Goal: Transaction & Acquisition: Book appointment/travel/reservation

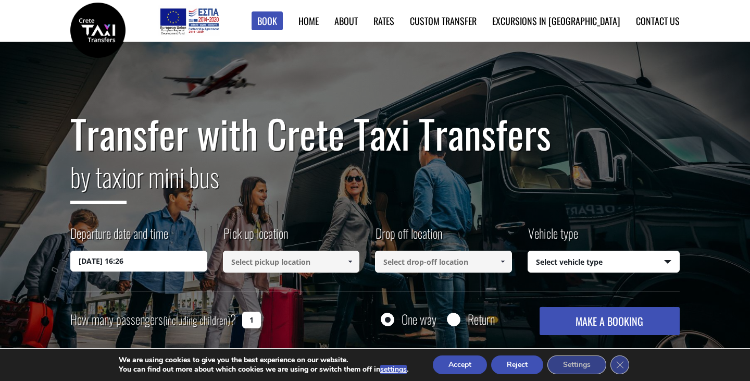
click at [183, 262] on input "24/08/2025 16:26" at bounding box center [138, 261] width 137 height 21
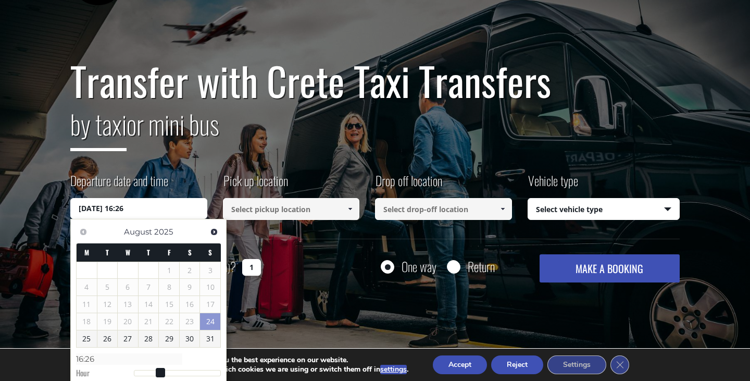
scroll to position [63, 0]
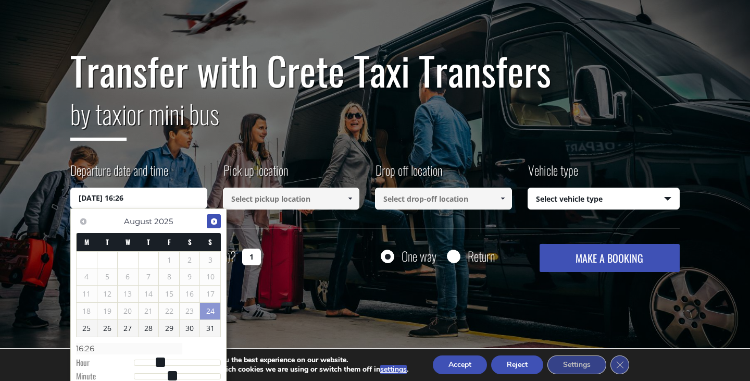
click at [218, 221] on span "Next" at bounding box center [214, 221] width 8 height 8
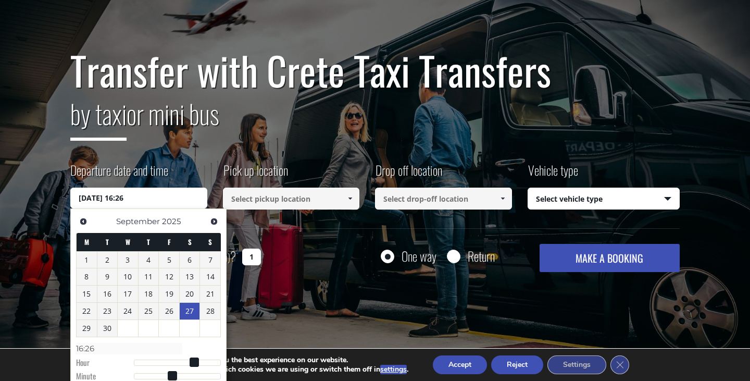
click at [189, 310] on link "27" at bounding box center [190, 311] width 20 height 17
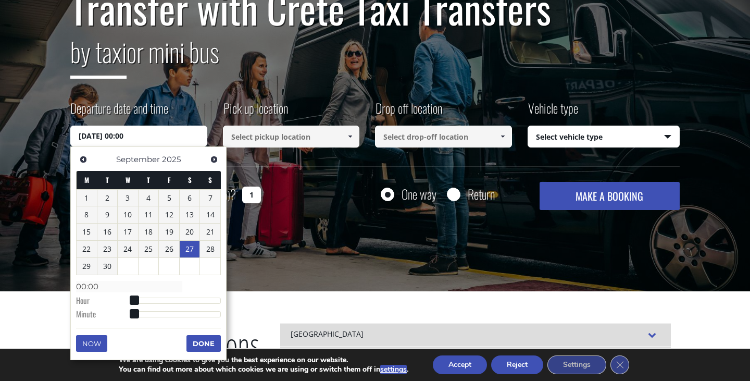
scroll to position [137, 0]
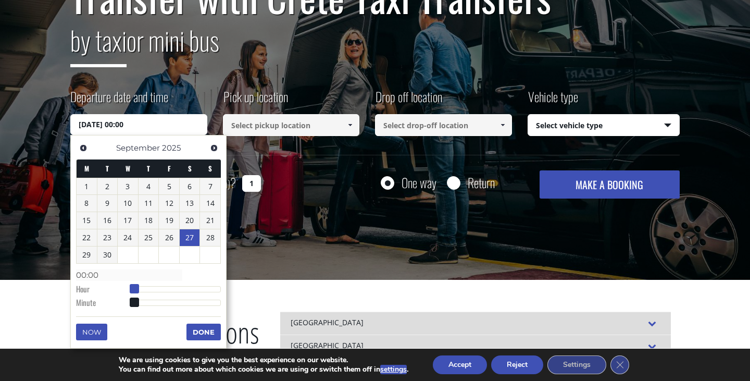
type input "27/09/2025 01:00"
type input "01:00"
type input "27/09/2025 02:00"
type input "02:00"
type input "27/09/2025 03:00"
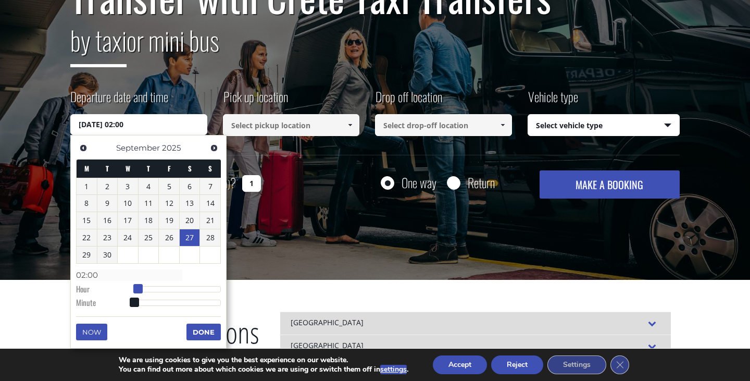
type input "03:00"
type input "27/09/2025 04:00"
type input "04:00"
type input "27/09/2025 05:00"
type input "05:00"
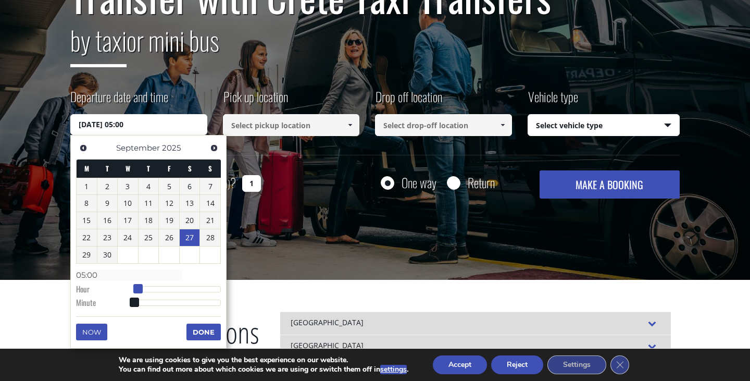
type input "27/09/2025 06:00"
type input "06:00"
type input "27/09/2025 07:00"
type input "07:00"
type input "27/09/2025 08:00"
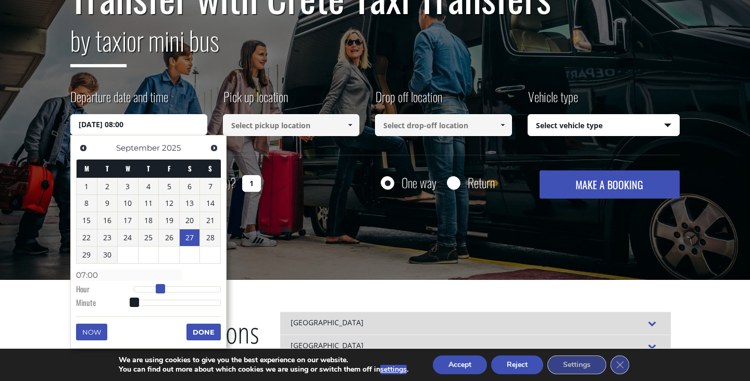
type input "08:00"
type input "27/09/2025 09:00"
type input "09:00"
type input "27/09/2025 10:00"
type input "10:00"
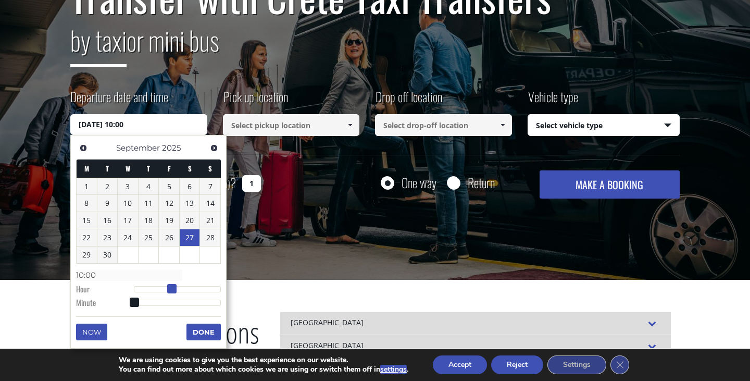
type input "27/09/2025 11:00"
type input "11:00"
type input "27/09/2025 12:00"
type input "12:00"
type input "27/09/2025 13:00"
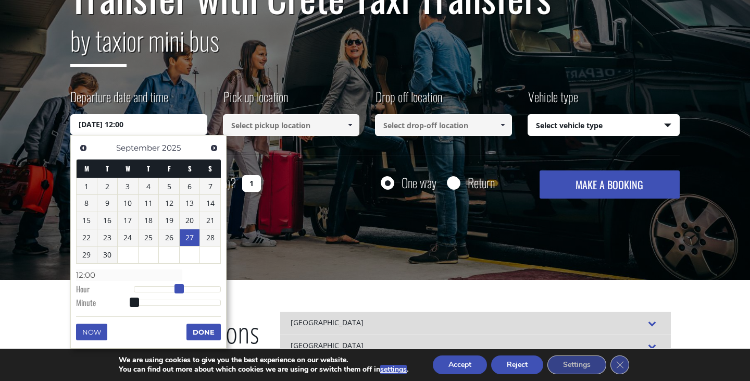
type input "13:00"
type input "27/09/2025 14:00"
type input "14:00"
type input "27/09/2025 15:00"
type input "15:00"
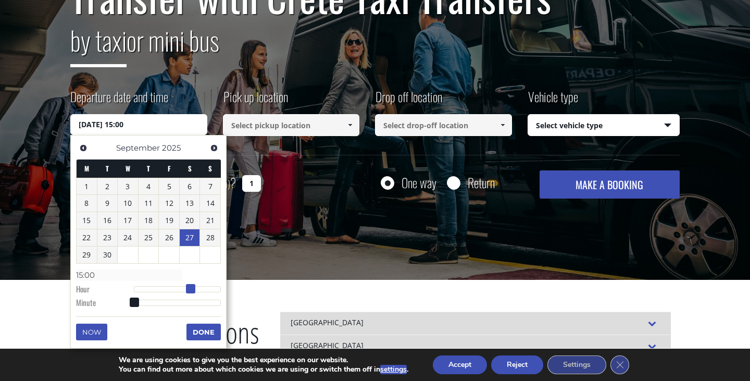
type input "27/09/2025 16:00"
type input "16:00"
type input "27/09/2025 17:00"
type input "17:00"
type input "27/09/2025 18:00"
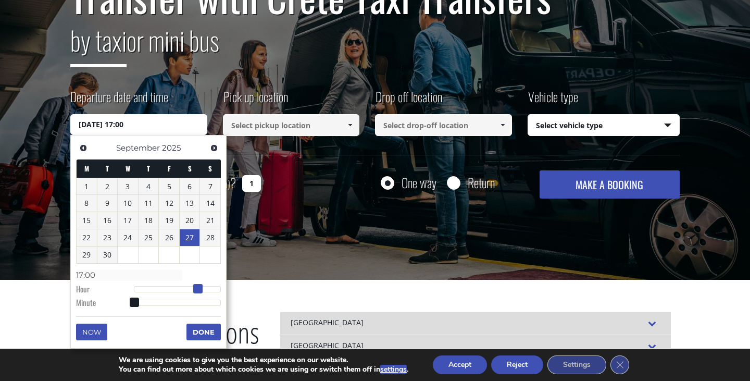
type input "18:00"
drag, startPoint x: 135, startPoint y: 290, endPoint x: 204, endPoint y: 293, distance: 68.3
click at [204, 293] on span at bounding box center [201, 288] width 9 height 9
type input "27/09/2025 18:01"
type input "18:01"
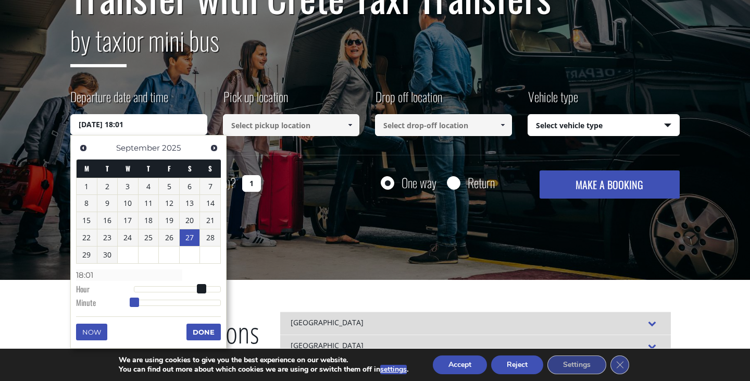
type input "27/09/2025 18:03"
type input "18:03"
type input "27/09/2025 18:06"
type input "18:06"
type input "27/09/2025 18:08"
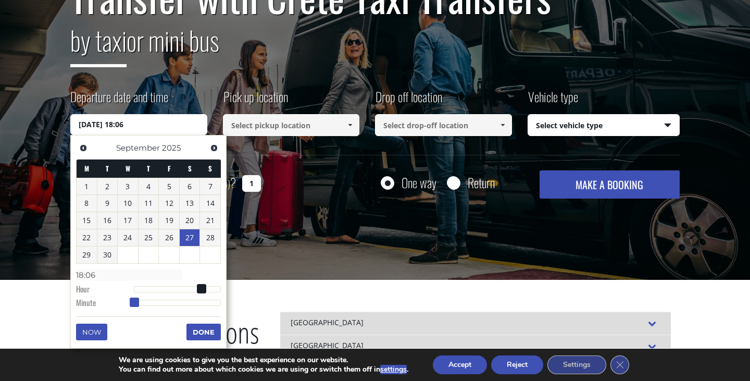
type input "18:08"
type input "27/09/2025 18:11"
type input "18:11"
type input "27/09/2025 18:16"
type input "18:16"
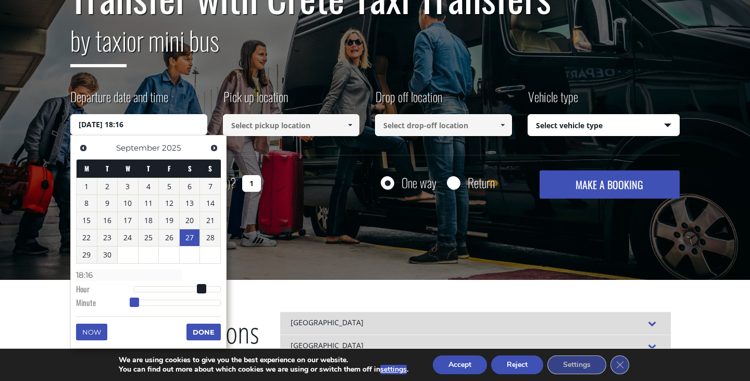
type input "27/09/2025 18:18"
type input "18:18"
type input "27/09/2025 18:21"
type input "18:21"
type input "27/09/2025 18:22"
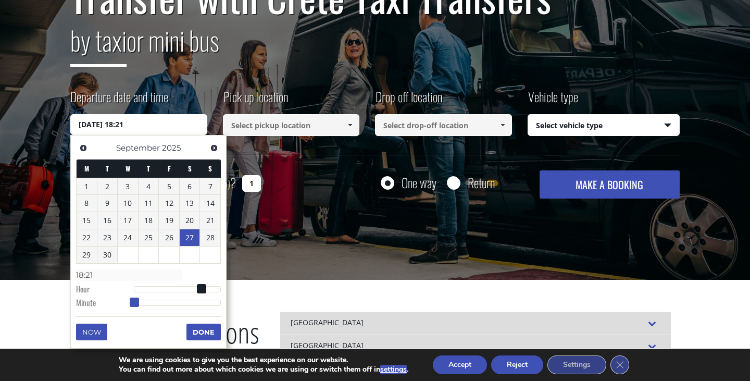
type input "18:22"
type input "27/09/2025 18:23"
type input "18:23"
type input "27/09/2025 18:24"
type input "18:24"
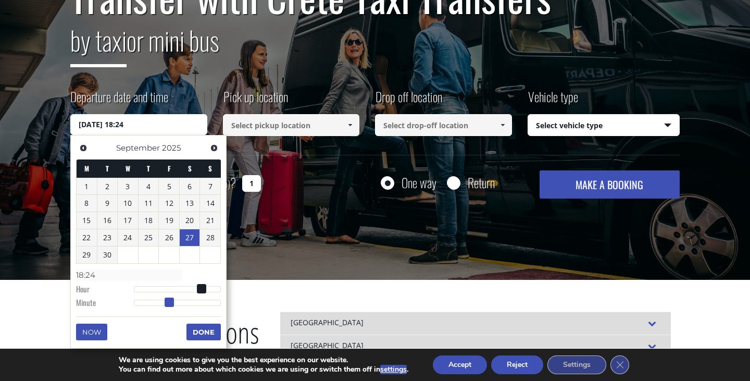
type input "27/09/2025 18:25"
type input "18:25"
type input "27/09/2025 18:26"
type input "18:26"
type input "27/09/2025 18:27"
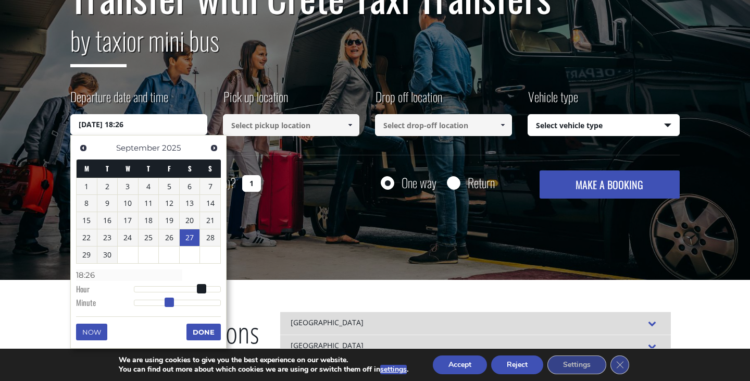
type input "18:27"
type input "27/09/2025 18:28"
type input "18:28"
type input "27/09/2025 18:29"
type input "18:29"
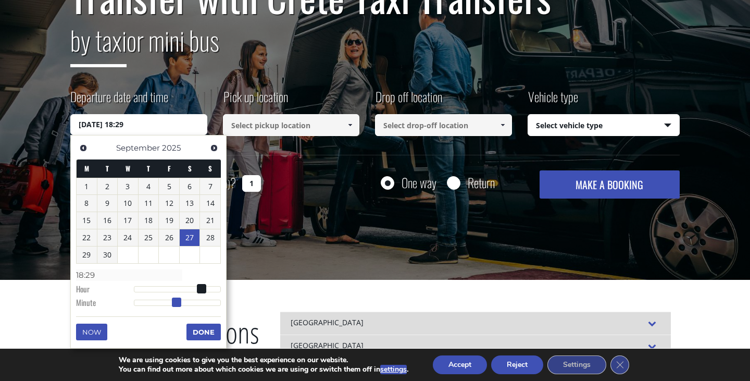
type input "27/09/2025 18:30"
type input "18:30"
drag, startPoint x: 135, startPoint y: 303, endPoint x: 179, endPoint y: 304, distance: 43.8
click at [179, 304] on span at bounding box center [177, 301] width 9 height 9
click at [208, 332] on button "Done" at bounding box center [204, 332] width 34 height 17
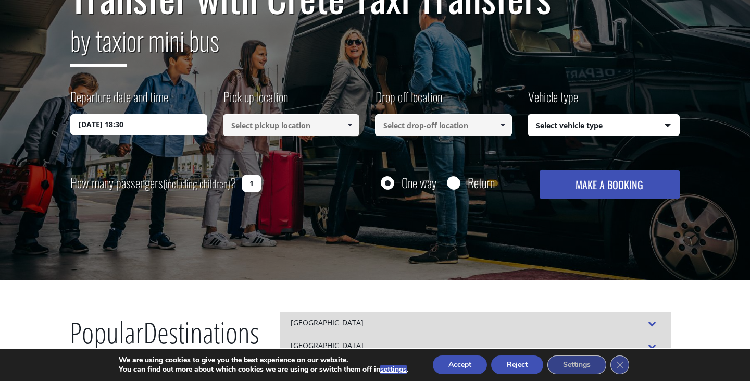
click at [304, 135] on input at bounding box center [291, 125] width 137 height 22
click at [303, 129] on input at bounding box center [291, 125] width 137 height 22
click at [349, 127] on span at bounding box center [350, 125] width 8 height 8
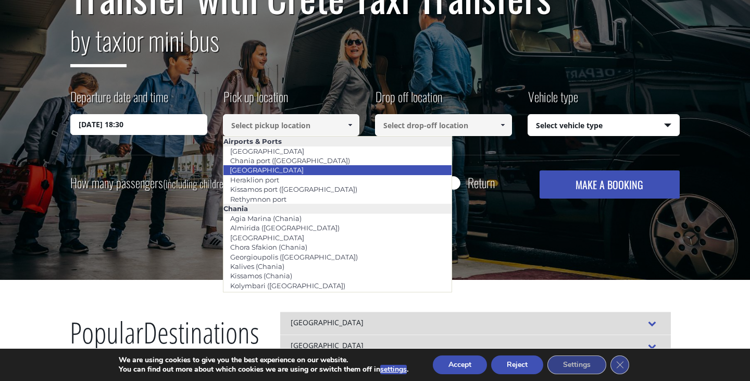
click at [300, 168] on li "[GEOGRAPHIC_DATA]" at bounding box center [338, 169] width 229 height 9
type input "[GEOGRAPHIC_DATA]"
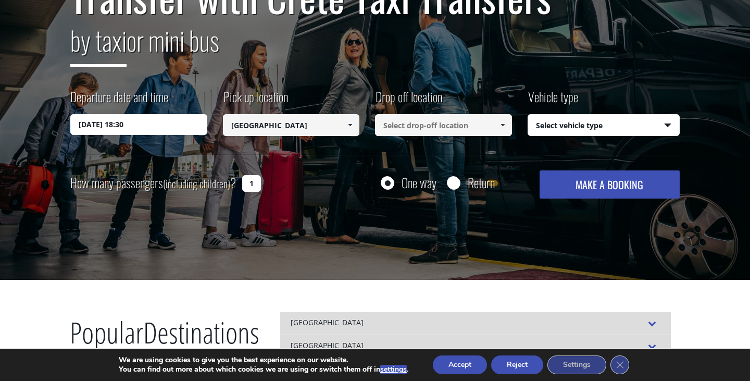
click at [456, 126] on input at bounding box center [443, 125] width 137 height 22
click at [503, 126] on span at bounding box center [503, 125] width 8 height 8
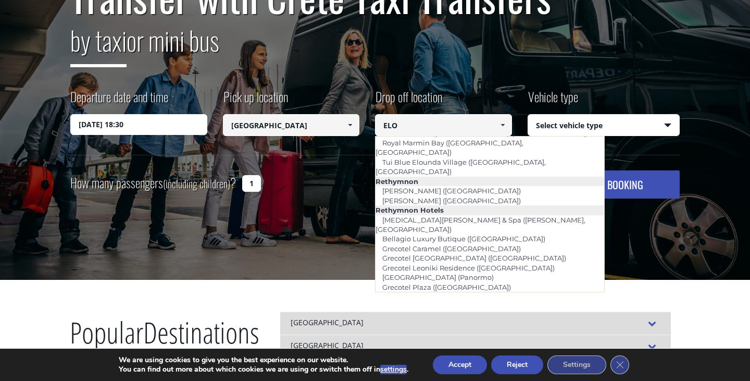
scroll to position [37, 0]
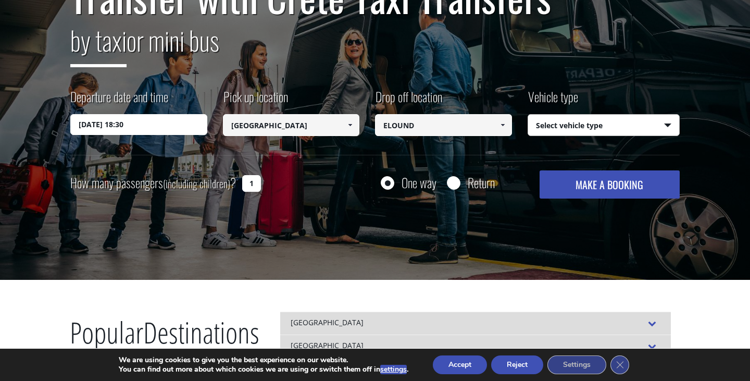
click at [462, 126] on input "ELOUND" at bounding box center [443, 125] width 137 height 22
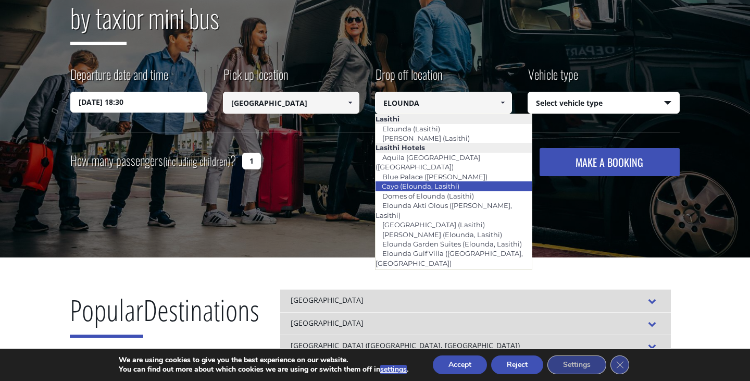
scroll to position [155, 0]
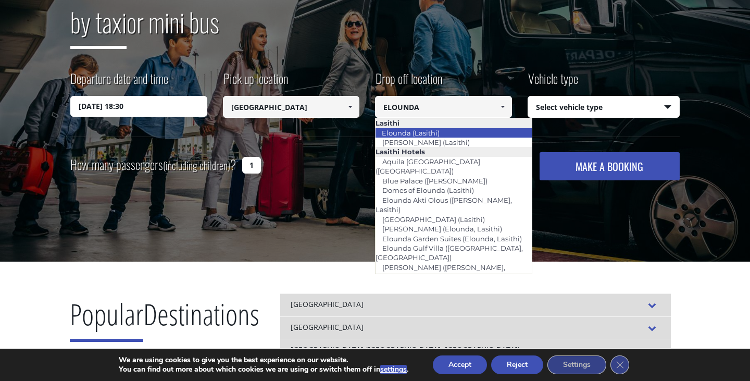
click at [444, 134] on link "Elounda (Lasithi)" at bounding box center [410, 133] width 71 height 15
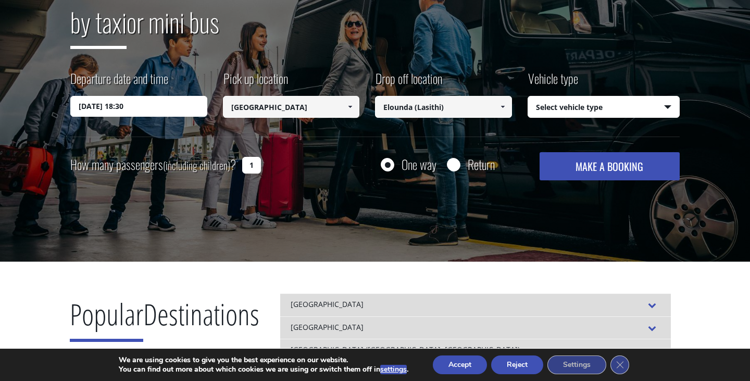
type input "Elounda (Lasithi)"
click at [573, 114] on select "Select vehicle type Taxi (4 passengers) Mercedes E Class Mini Van (7 passengers…" at bounding box center [604, 107] width 152 height 22
select select "540"
click at [462, 166] on div "Return" at bounding box center [471, 164] width 48 height 13
click at [450, 168] on input "Return" at bounding box center [453, 165] width 13 height 13
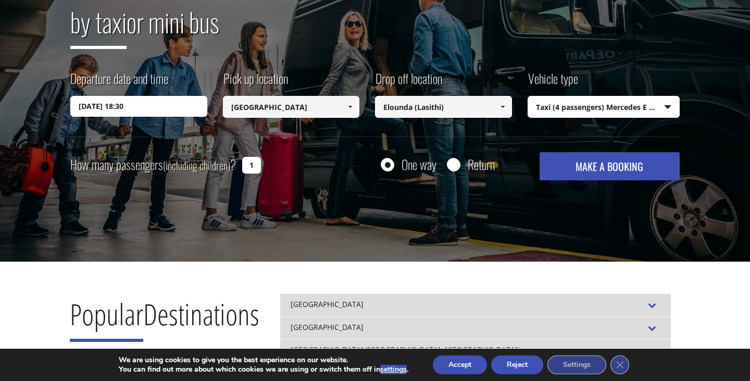
radio input "true"
type input "Elounda (Lasithi)"
type input "[GEOGRAPHIC_DATA]"
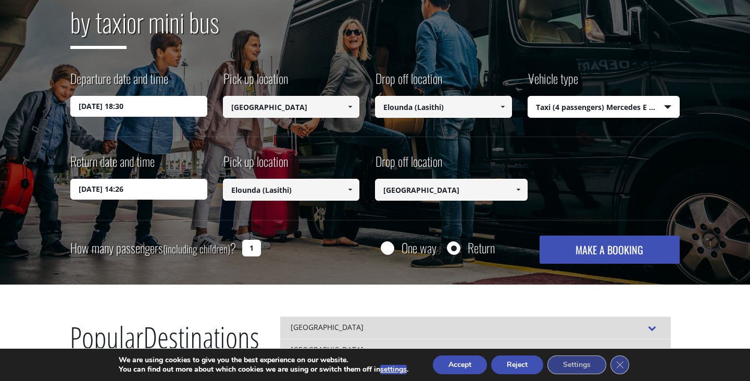
click at [178, 190] on input "25/08/2025 14:26" at bounding box center [138, 189] width 137 height 21
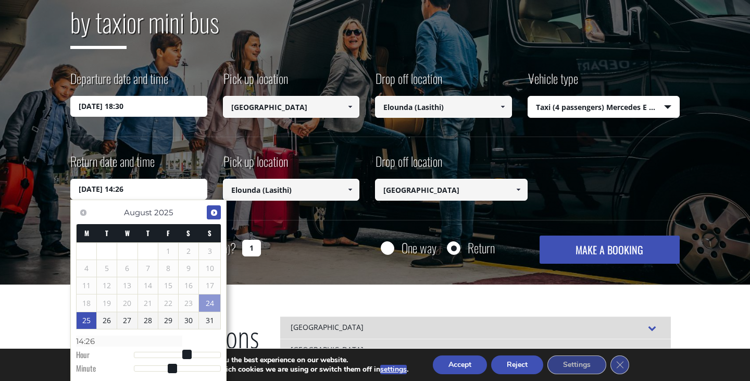
click at [214, 214] on span "Next" at bounding box center [214, 212] width 8 height 8
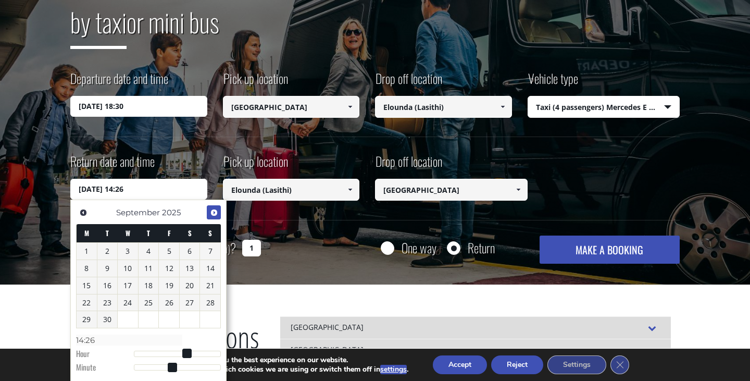
click at [214, 214] on span "Next" at bounding box center [214, 212] width 8 height 8
click at [153, 251] on link "2" at bounding box center [149, 251] width 20 height 17
type input "02/10/2025 15:26"
type input "15:26"
drag, startPoint x: 188, startPoint y: 354, endPoint x: 193, endPoint y: 355, distance: 5.3
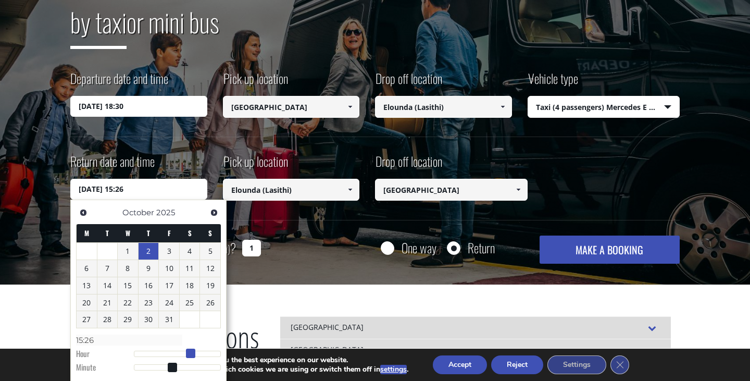
click at [193, 355] on span at bounding box center [190, 353] width 9 height 9
click at [597, 204] on div "Return date and time 02/10/2025 15:26 Pick up location Select pickup location S…" at bounding box center [375, 185] width 610 height 67
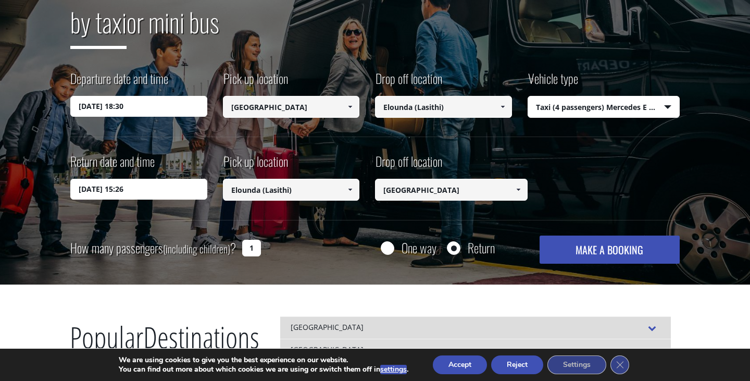
click at [257, 250] on input "1" at bounding box center [251, 248] width 19 height 17
type input "2"
click at [603, 251] on button "MAKE A BOOKING" at bounding box center [610, 249] width 140 height 28
